Goal: Task Accomplishment & Management: Manage account settings

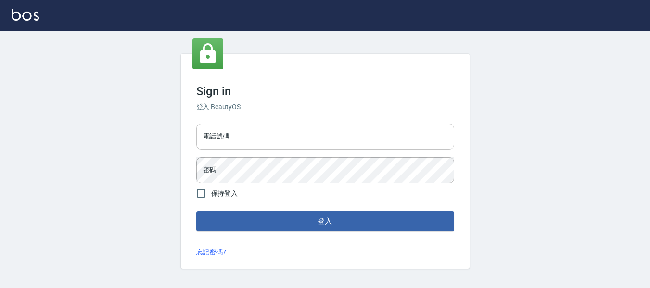
drag, startPoint x: 237, startPoint y: 140, endPoint x: 240, endPoint y: 144, distance: 5.2
click at [237, 140] on input "電話號碼" at bounding box center [325, 137] width 258 height 26
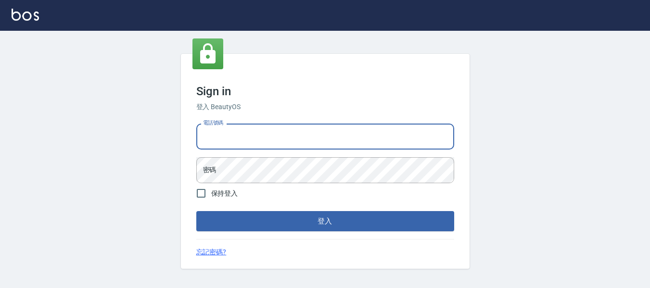
type input "82951313"
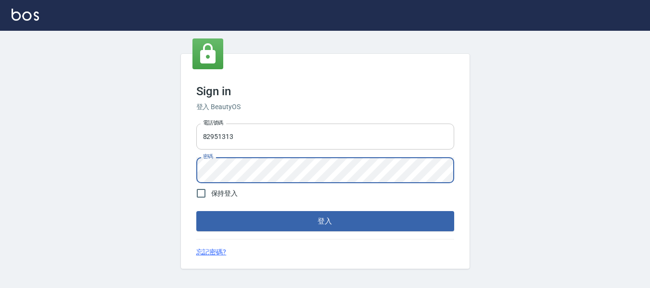
click at [196, 211] on button "登入" at bounding box center [325, 221] width 258 height 20
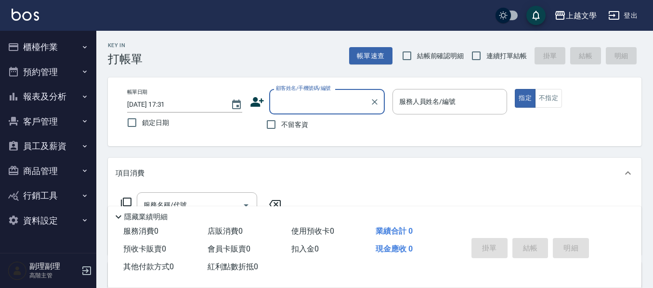
click at [48, 52] on button "櫃檯作業" at bounding box center [48, 47] width 89 height 25
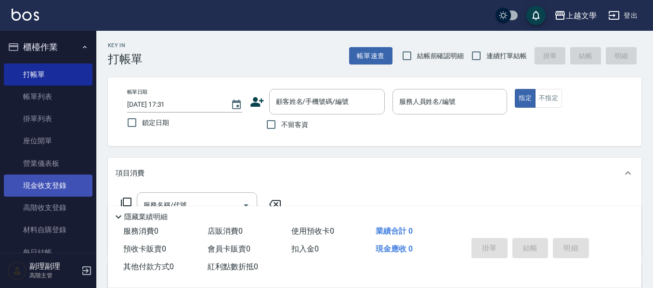
click at [57, 191] on link "現金收支登錄" at bounding box center [48, 186] width 89 height 22
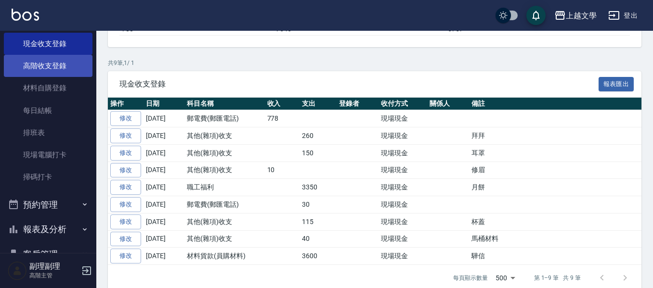
scroll to position [266, 0]
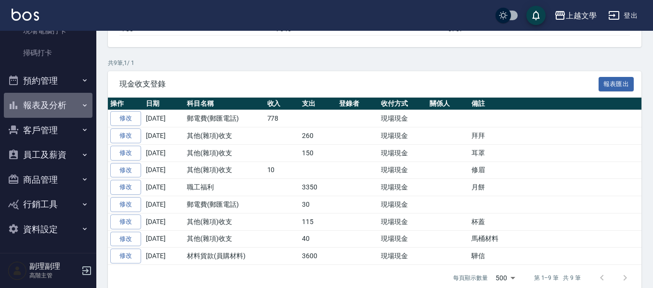
click at [59, 104] on button "報表及分析" at bounding box center [48, 105] width 89 height 25
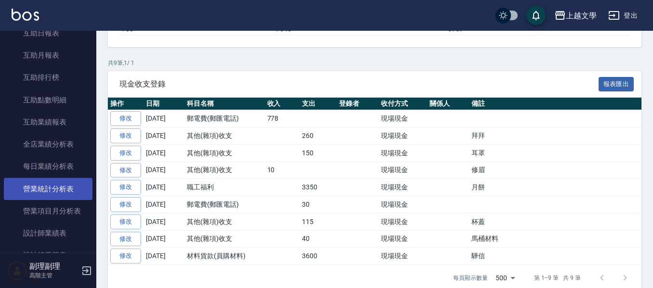
scroll to position [507, 0]
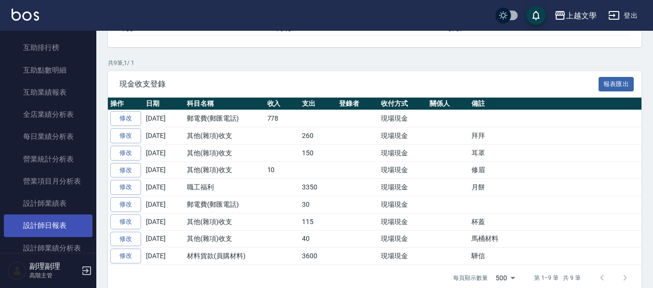
click at [70, 229] on link "設計師日報表" at bounding box center [48, 226] width 89 height 22
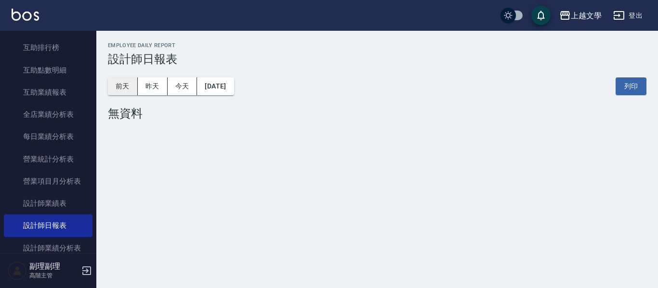
click at [130, 87] on button "前天" at bounding box center [123, 86] width 30 height 18
click at [216, 90] on button "[DATE]" at bounding box center [215, 86] width 37 height 18
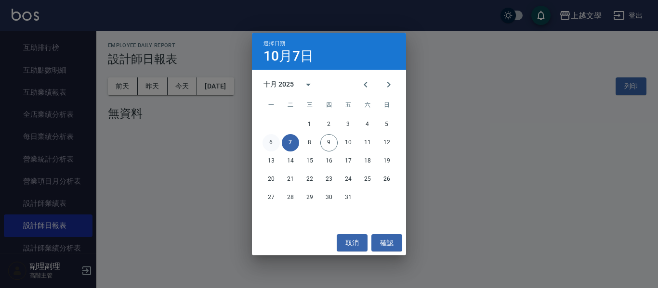
click at [271, 142] on button "6" at bounding box center [270, 142] width 17 height 17
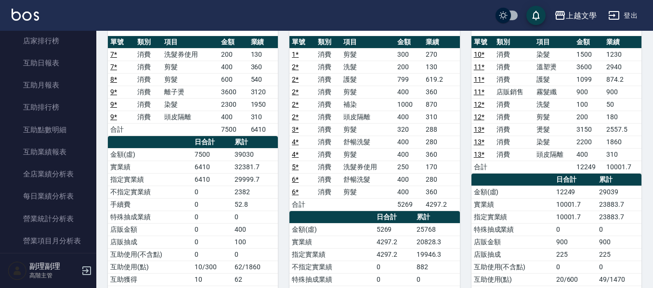
scroll to position [411, 0]
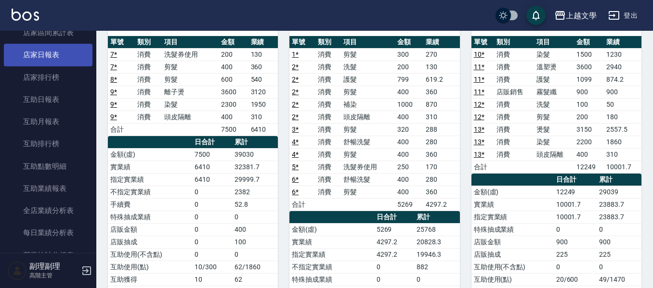
click at [59, 59] on link "店家日報表" at bounding box center [48, 55] width 89 height 22
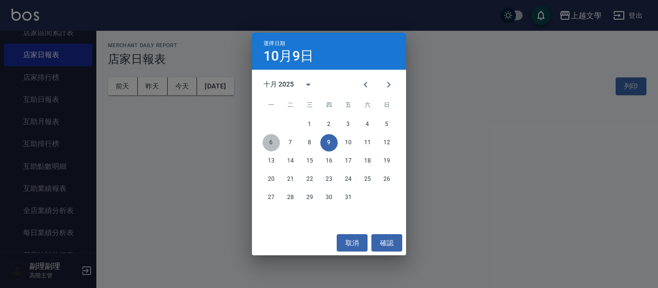
click at [271, 141] on button "6" at bounding box center [270, 142] width 17 height 17
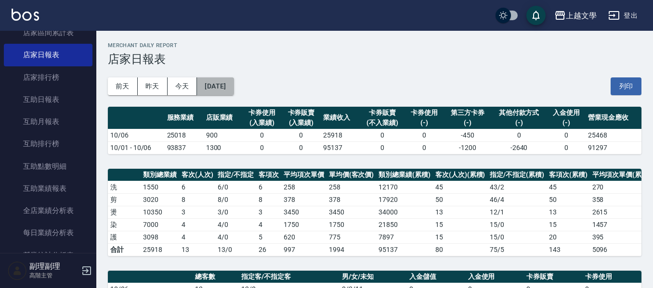
click at [233, 90] on button "[DATE]" at bounding box center [215, 86] width 37 height 18
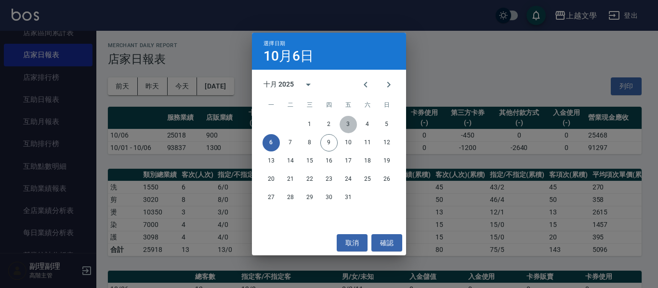
click at [346, 124] on button "3" at bounding box center [347, 124] width 17 height 17
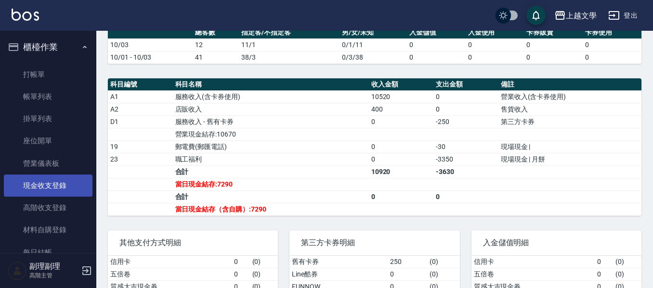
drag, startPoint x: 60, startPoint y: 180, endPoint x: 71, endPoint y: 187, distance: 13.4
click at [60, 180] on link "現金收支登錄" at bounding box center [48, 186] width 89 height 22
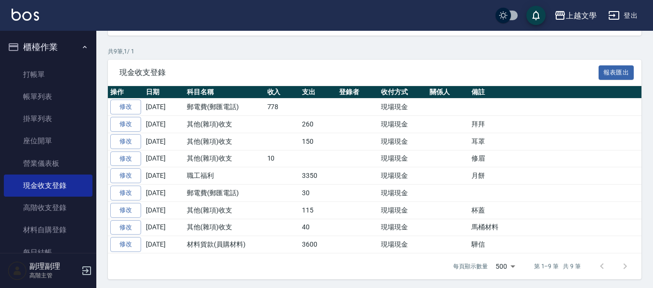
scroll to position [159, 0]
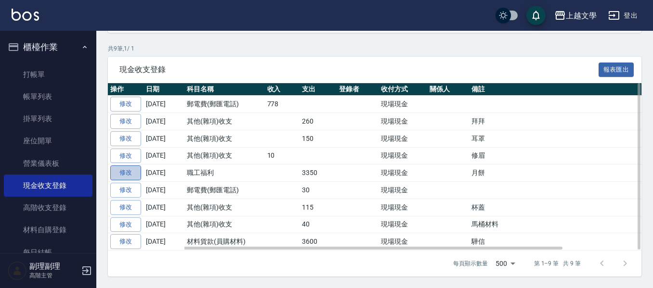
click at [135, 172] on link "修改" at bounding box center [125, 173] width 31 height 15
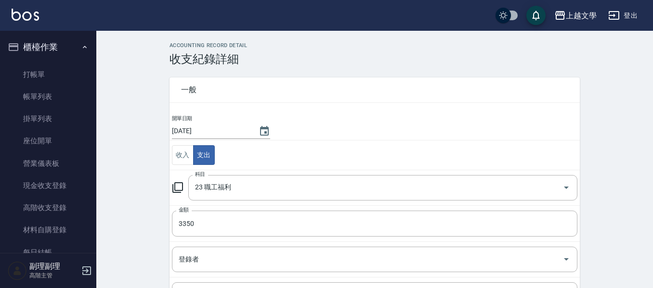
scroll to position [48, 0]
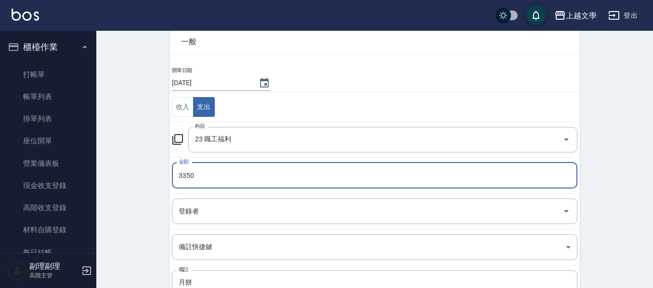
click at [184, 176] on input "3350" at bounding box center [374, 176] width 405 height 26
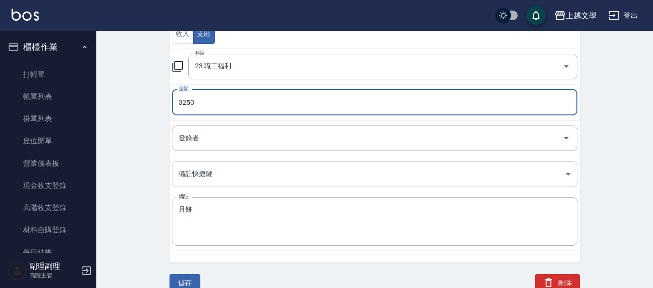
scroll to position [125, 0]
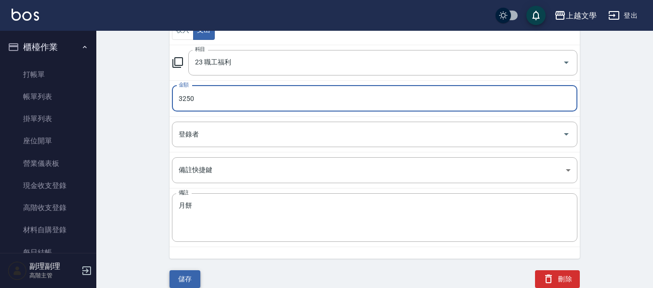
type input "3250"
click at [177, 284] on button "儲存" at bounding box center [184, 280] width 31 height 18
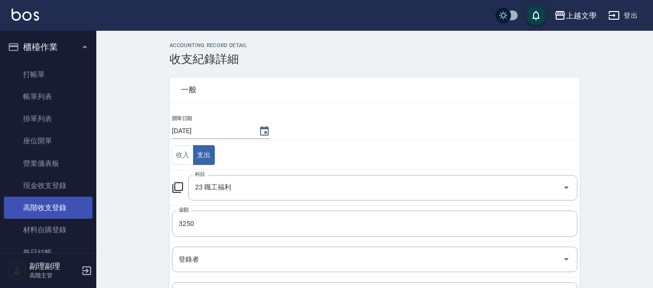
scroll to position [48, 0]
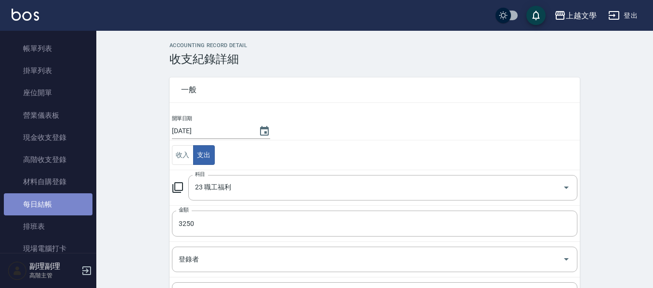
click at [54, 200] on link "每日結帳" at bounding box center [48, 204] width 89 height 22
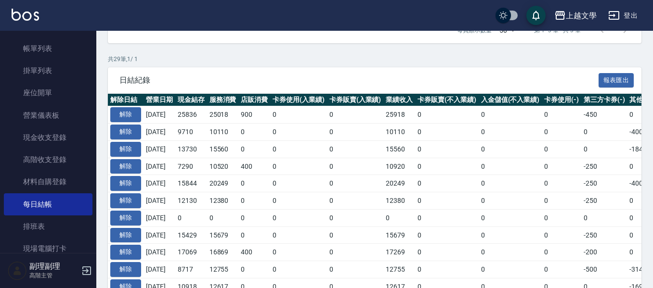
scroll to position [241, 0]
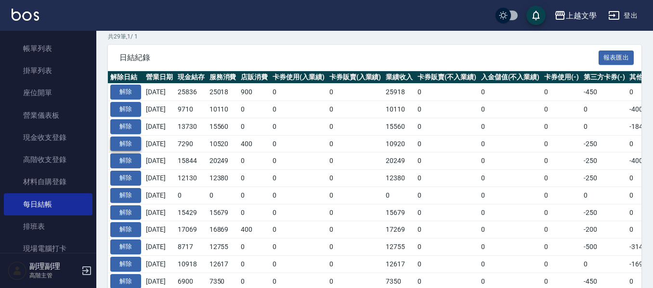
click at [129, 142] on button "解除" at bounding box center [125, 144] width 31 height 15
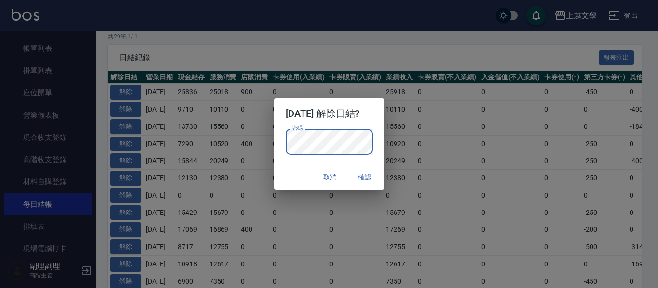
click at [372, 178] on button "確認" at bounding box center [364, 177] width 31 height 18
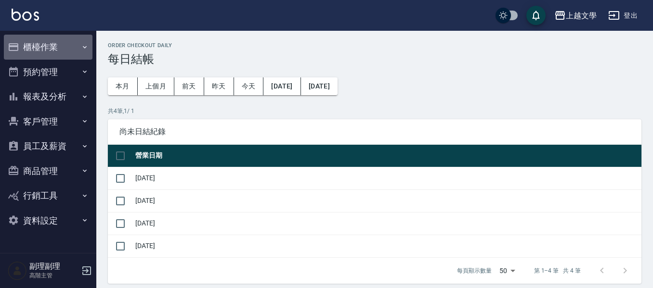
click at [49, 53] on button "櫃檯作業" at bounding box center [48, 47] width 89 height 25
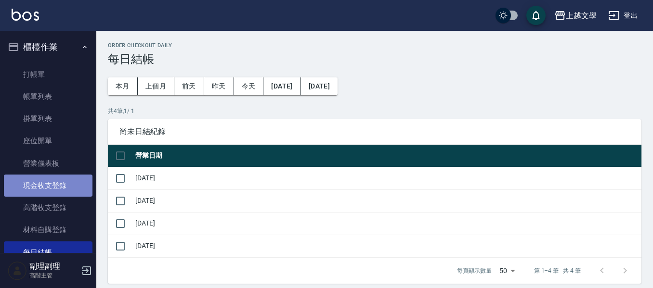
click at [56, 189] on link "現金收支登錄" at bounding box center [48, 186] width 89 height 22
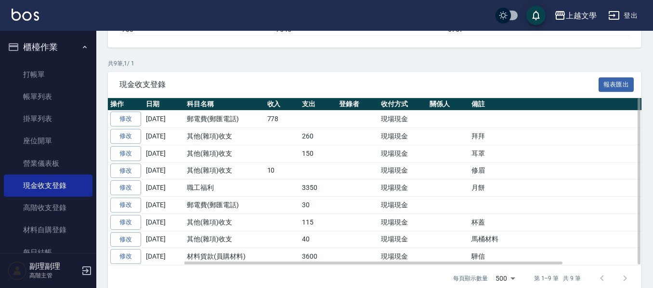
scroll to position [144, 0]
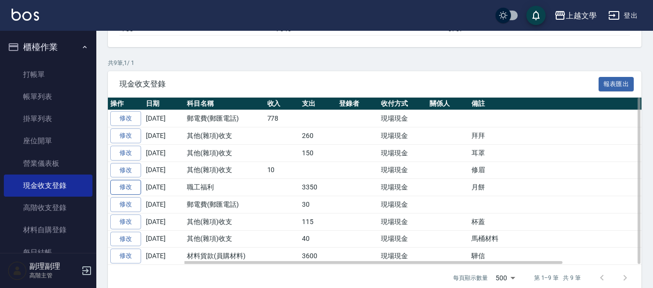
click at [129, 185] on link "修改" at bounding box center [125, 187] width 31 height 15
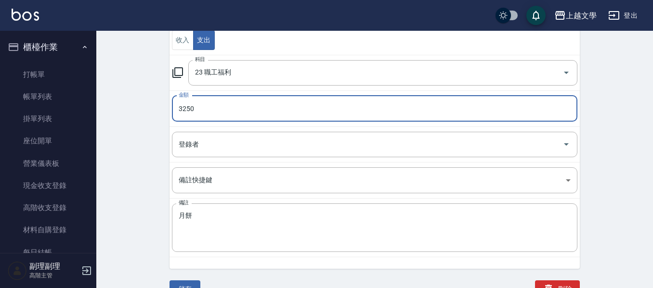
scroll to position [125, 0]
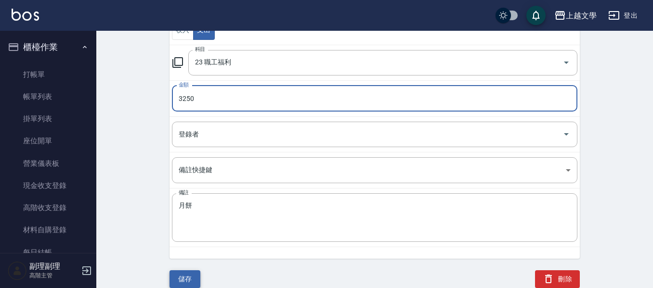
type input "3250"
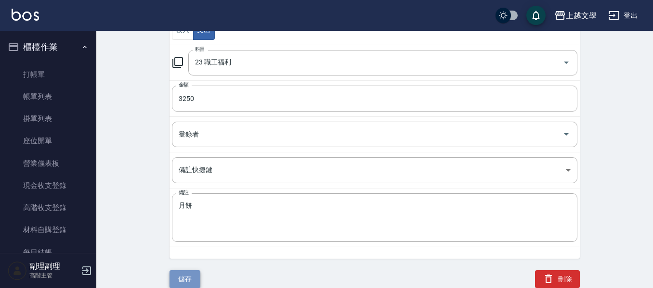
click at [183, 275] on button "儲存" at bounding box center [184, 280] width 31 height 18
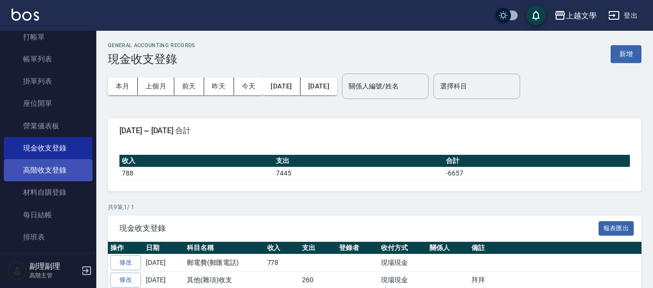
scroll to position [96, 0]
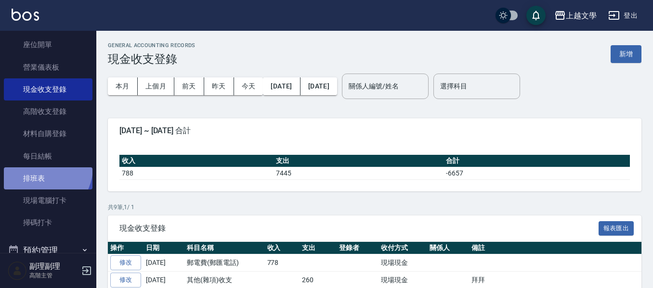
click at [39, 168] on link "排班表" at bounding box center [48, 179] width 89 height 22
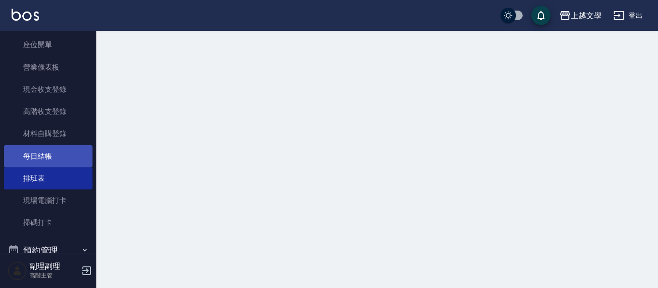
click at [47, 158] on link "每日結帳" at bounding box center [48, 156] width 89 height 22
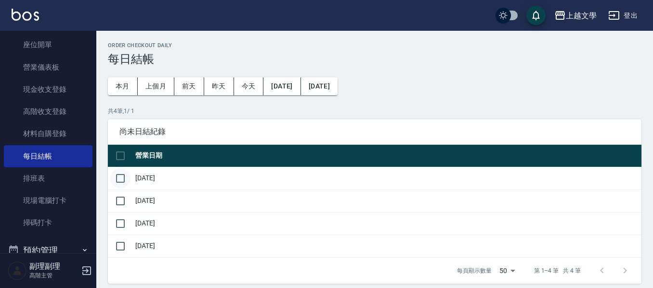
click at [123, 178] on input "checkbox" at bounding box center [120, 178] width 20 height 20
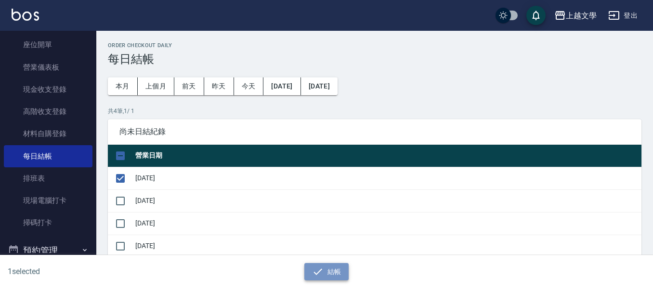
click at [322, 276] on icon "button" at bounding box center [318, 272] width 12 height 12
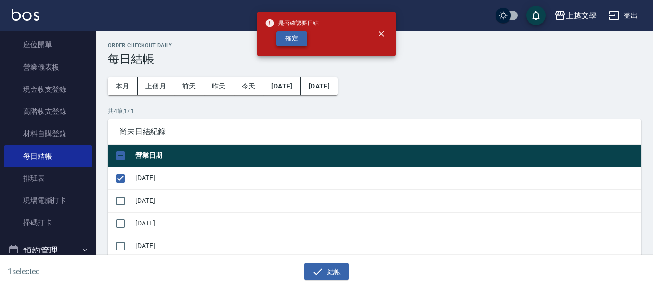
click at [302, 42] on button "確定" at bounding box center [291, 38] width 31 height 15
checkbox input "false"
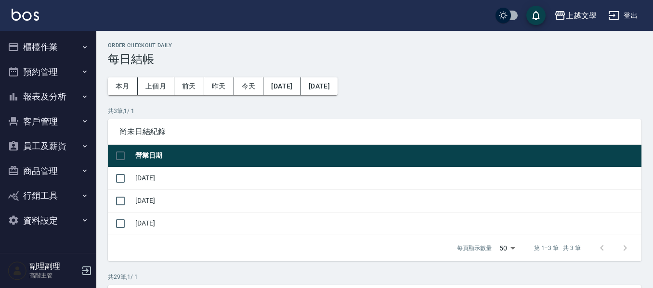
click at [49, 98] on button "報表及分析" at bounding box center [48, 96] width 89 height 25
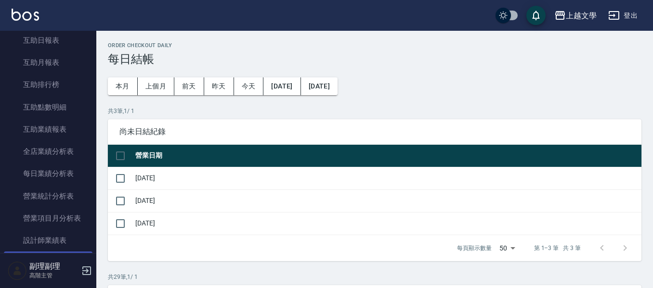
scroll to position [144, 0]
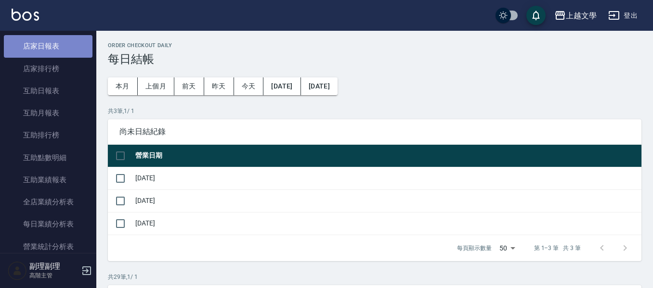
click at [55, 48] on link "店家日報表" at bounding box center [48, 46] width 89 height 22
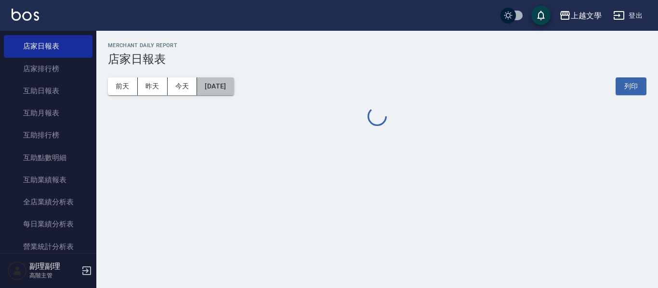
click at [230, 88] on button "[DATE]" at bounding box center [215, 86] width 37 height 18
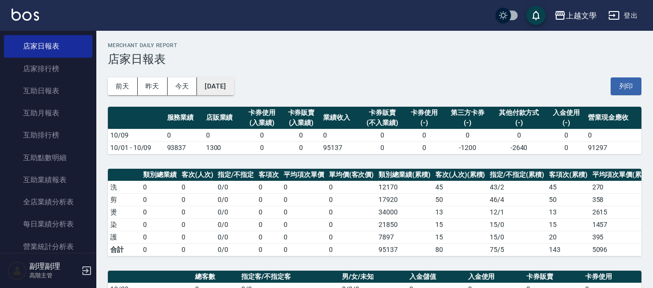
click at [233, 85] on button "[DATE]" at bounding box center [215, 86] width 37 height 18
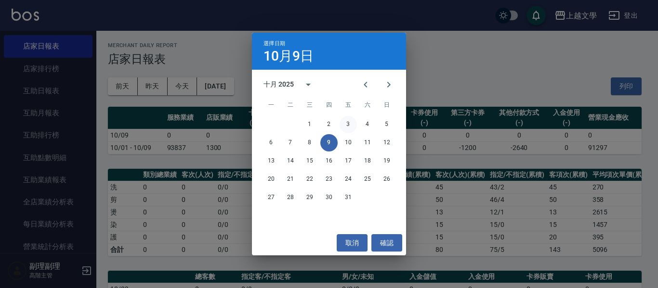
click at [349, 124] on button "3" at bounding box center [347, 124] width 17 height 17
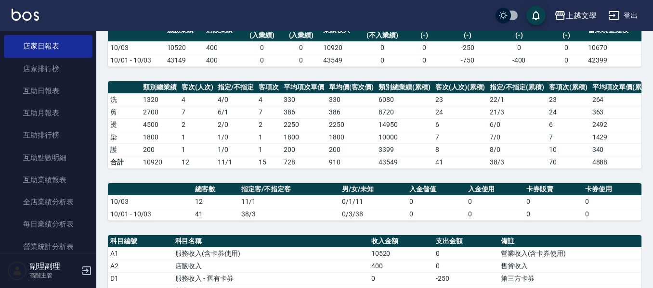
scroll to position [193, 0]
